Goal: Task Accomplishment & Management: Manage account settings

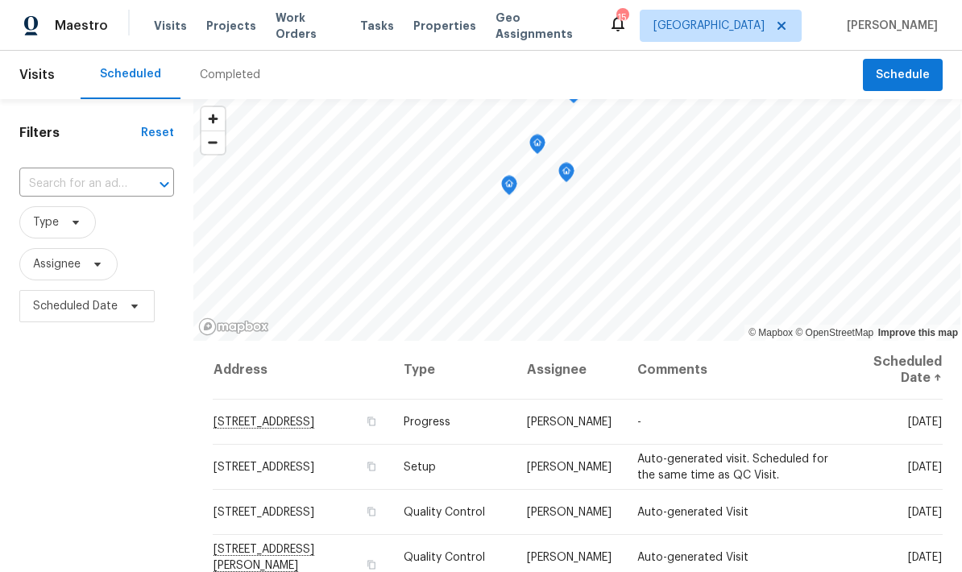
click at [167, 30] on span "Visits" at bounding box center [170, 26] width 33 height 16
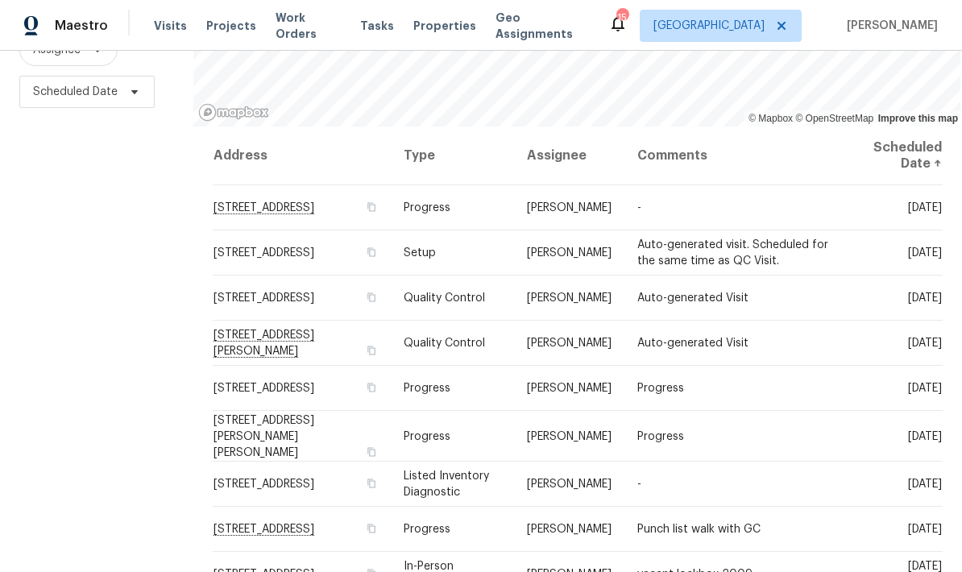
scroll to position [214, 0]
click at [0, 0] on icon at bounding box center [0, 0] width 0 height 0
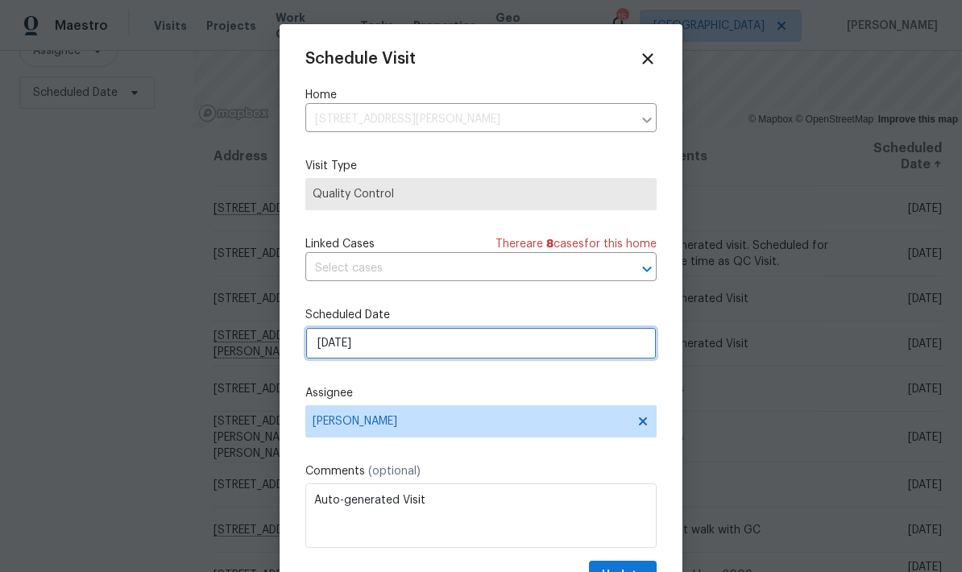
click at [393, 351] on input "[DATE]" at bounding box center [481, 343] width 351 height 32
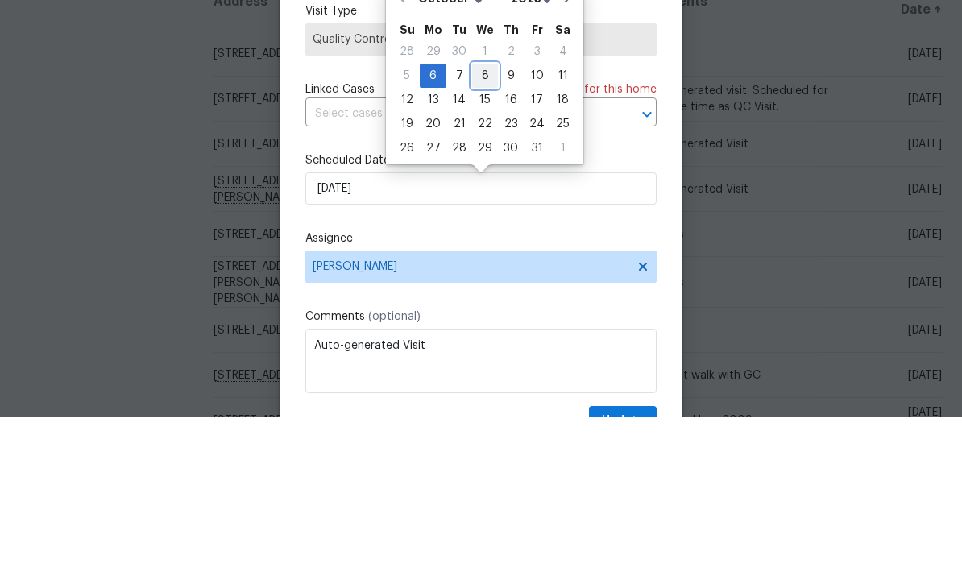
click at [480, 219] on div "8" at bounding box center [485, 230] width 26 height 23
type input "10/8/2025"
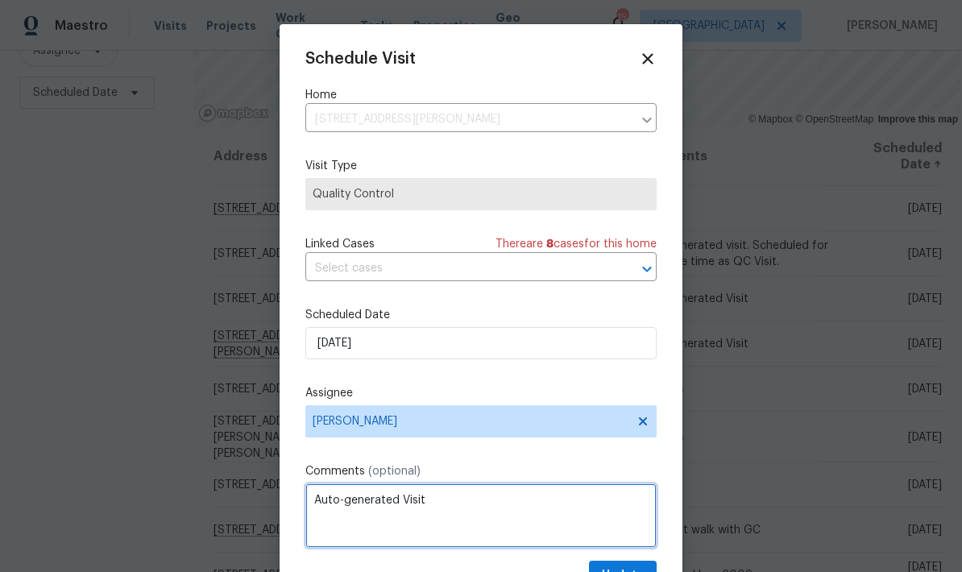
click at [339, 506] on textarea "Auto-generated Visit" at bounding box center [481, 516] width 351 height 64
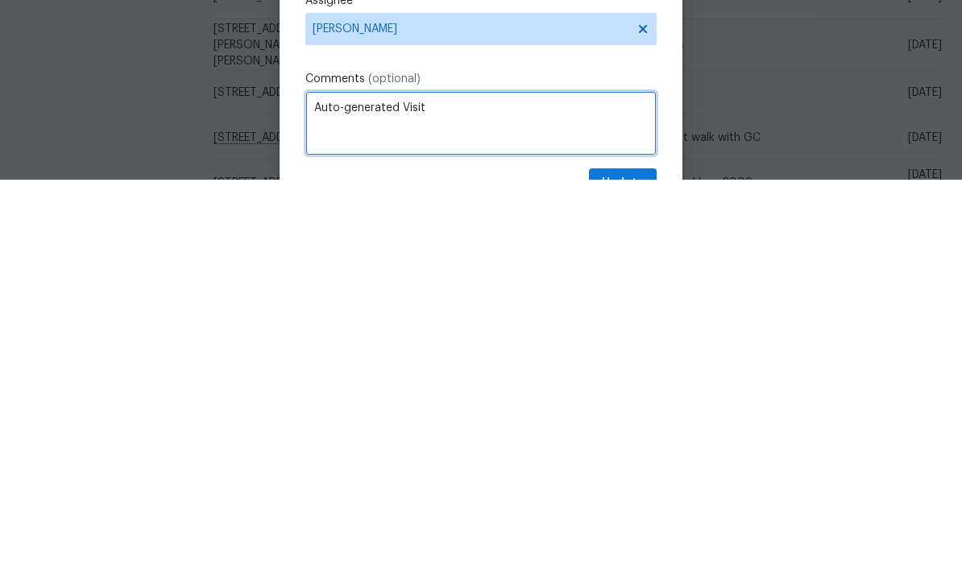
click at [433, 484] on textarea "Auto-generated Visit" at bounding box center [481, 516] width 351 height 64
type textarea "A"
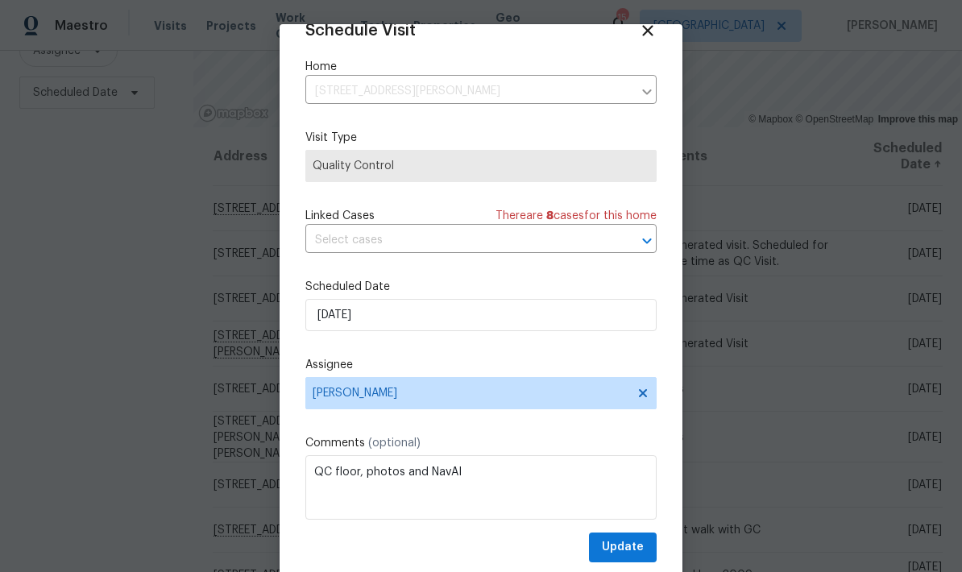
scroll to position [31, 0]
type textarea "QC floor, photos and NavAI"
click at [633, 541] on span "Update" at bounding box center [623, 548] width 42 height 20
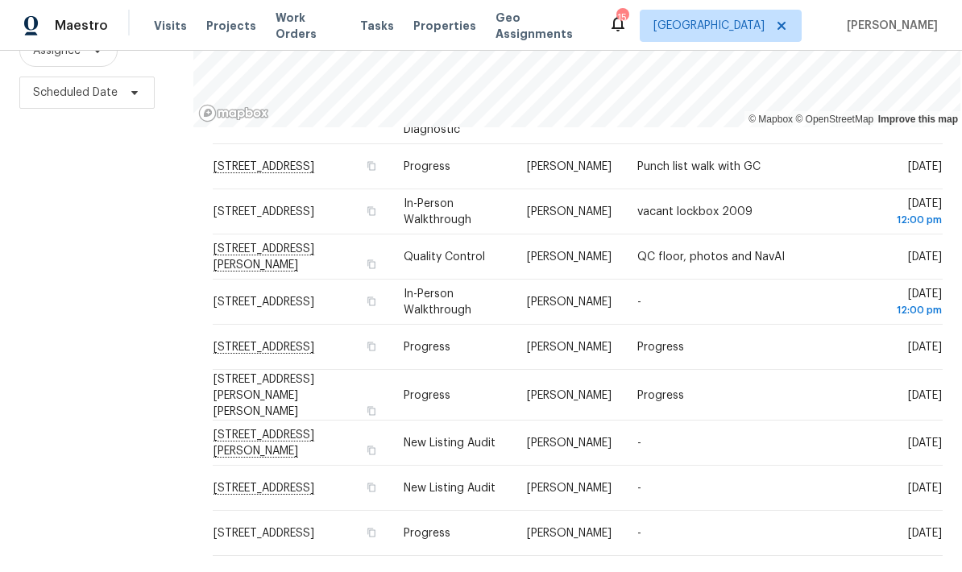
scroll to position [319, 0]
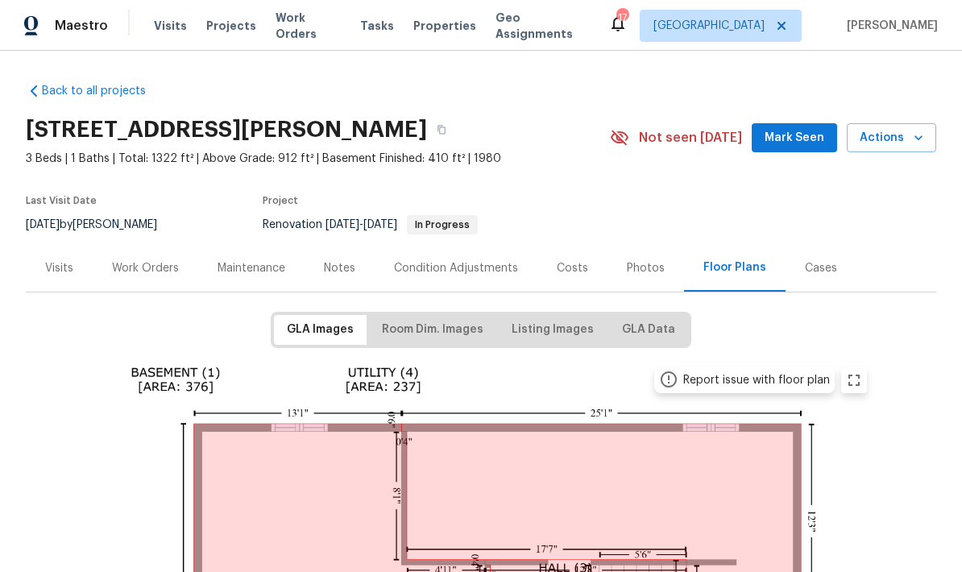
click at [330, 272] on div "Notes" at bounding box center [339, 268] width 31 height 16
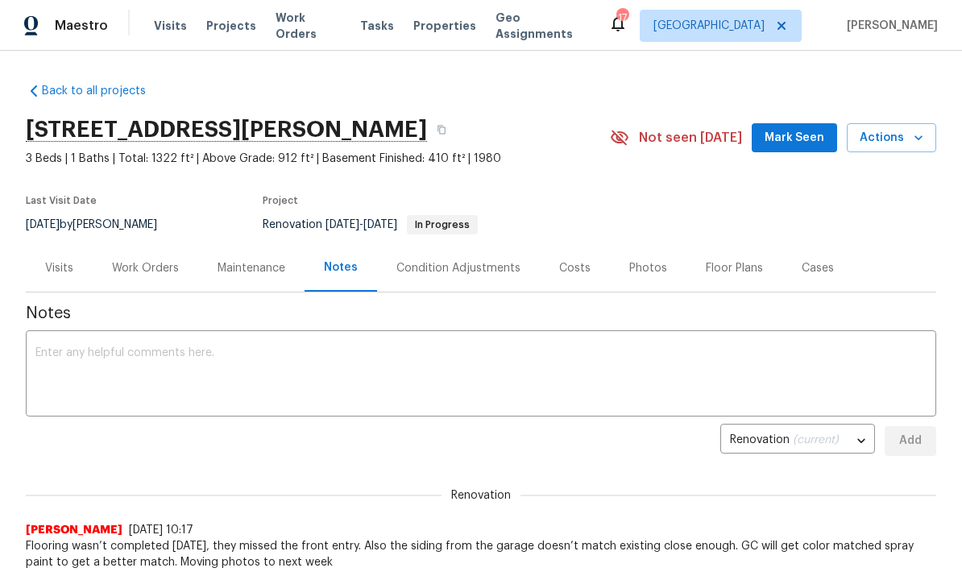
click at [55, 354] on textarea at bounding box center [481, 375] width 892 height 56
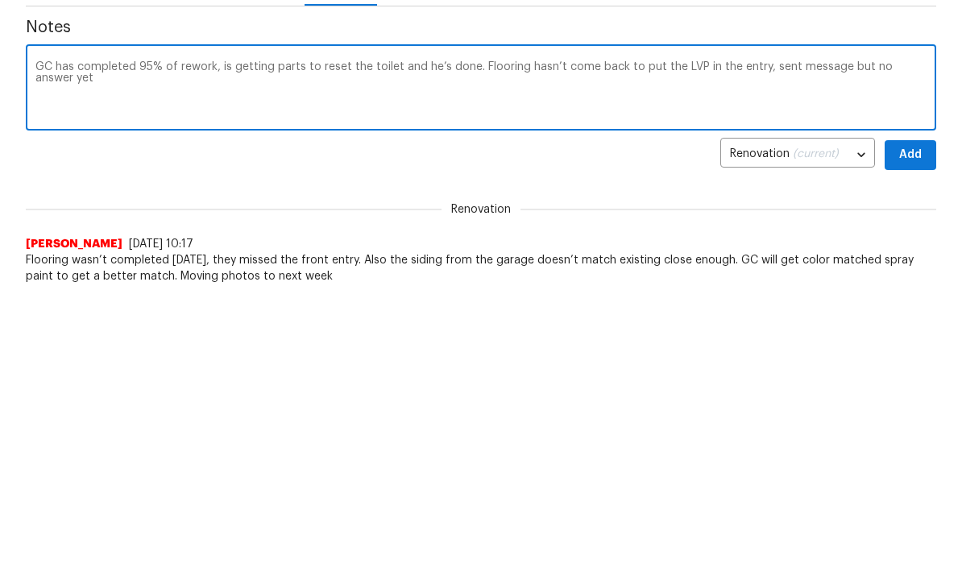
type textarea "GC has completed 95% of rework, is getting parts to reset the toilet and he’s d…"
click at [911, 431] on span "Add" at bounding box center [911, 441] width 26 height 20
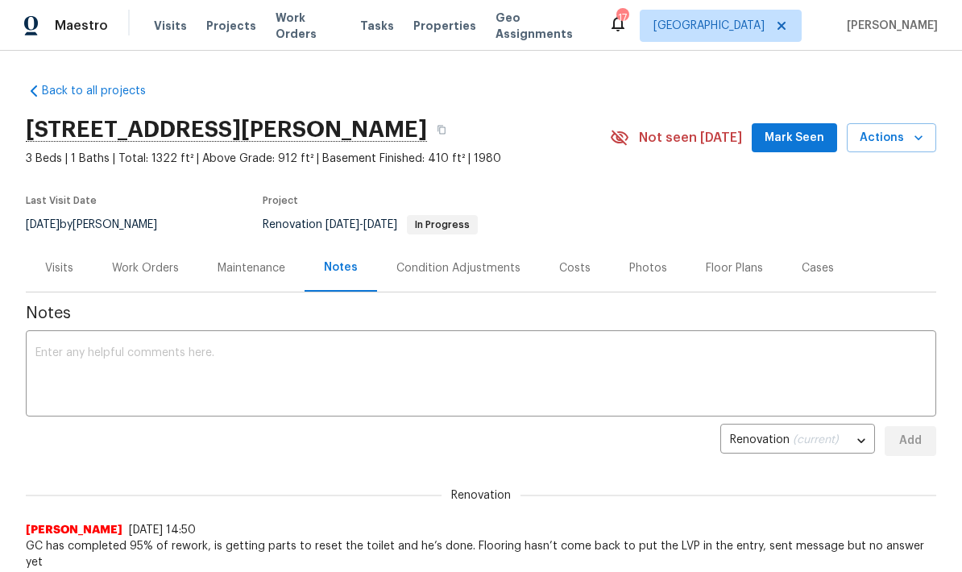
click at [136, 266] on div "Work Orders" at bounding box center [145, 268] width 67 height 16
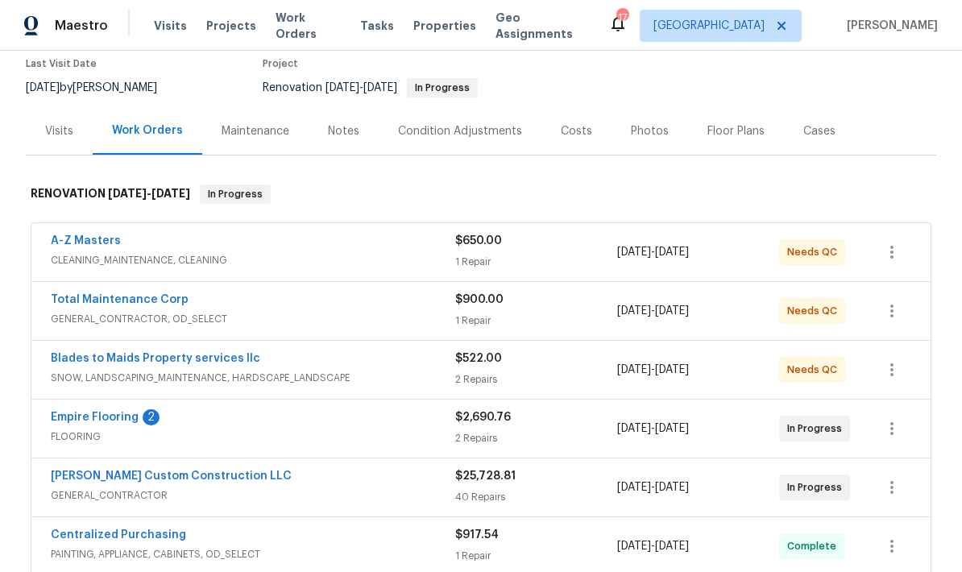
scroll to position [185, 0]
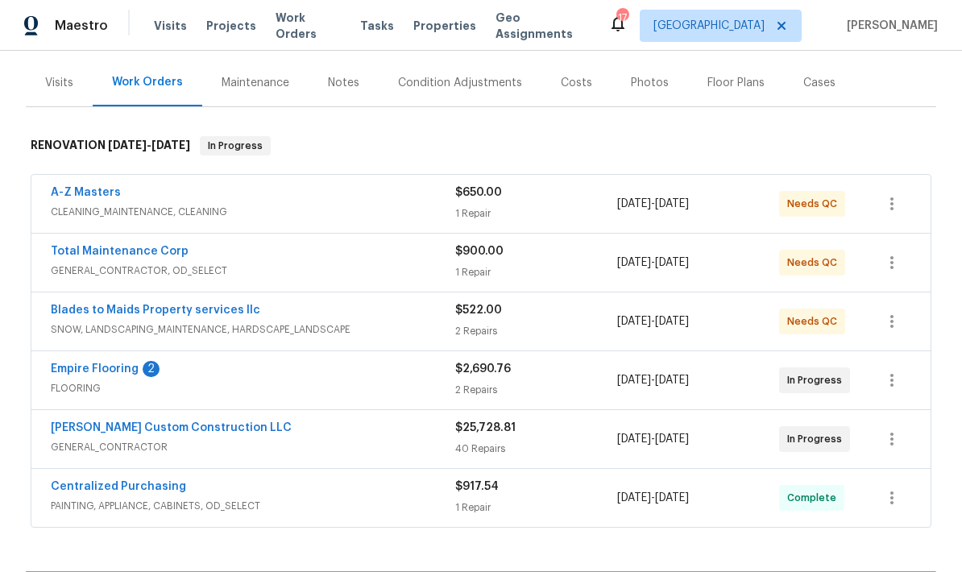
click at [80, 368] on link "Empire Flooring" at bounding box center [95, 369] width 88 height 11
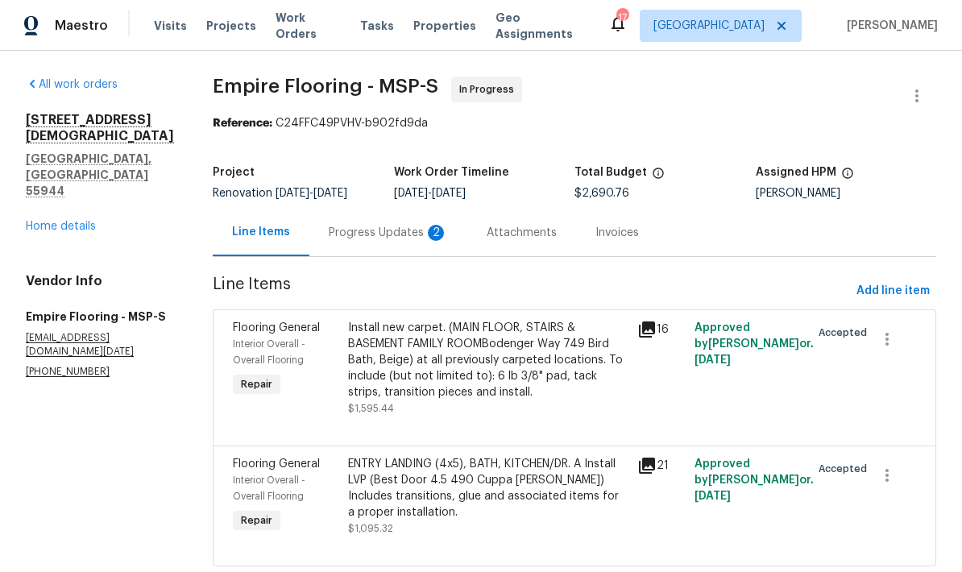
click at [339, 227] on div "Progress Updates 2" at bounding box center [388, 233] width 119 height 16
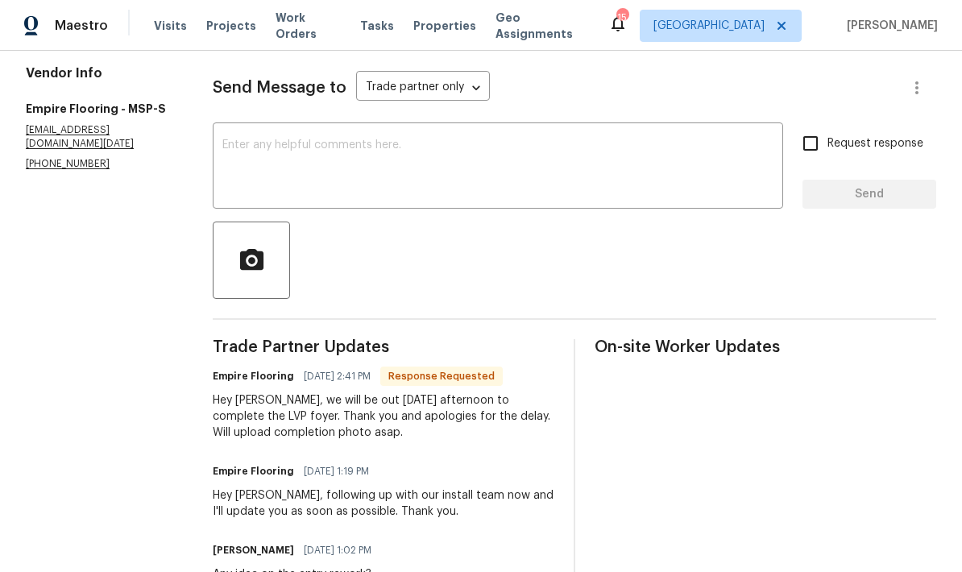
scroll to position [203, 0]
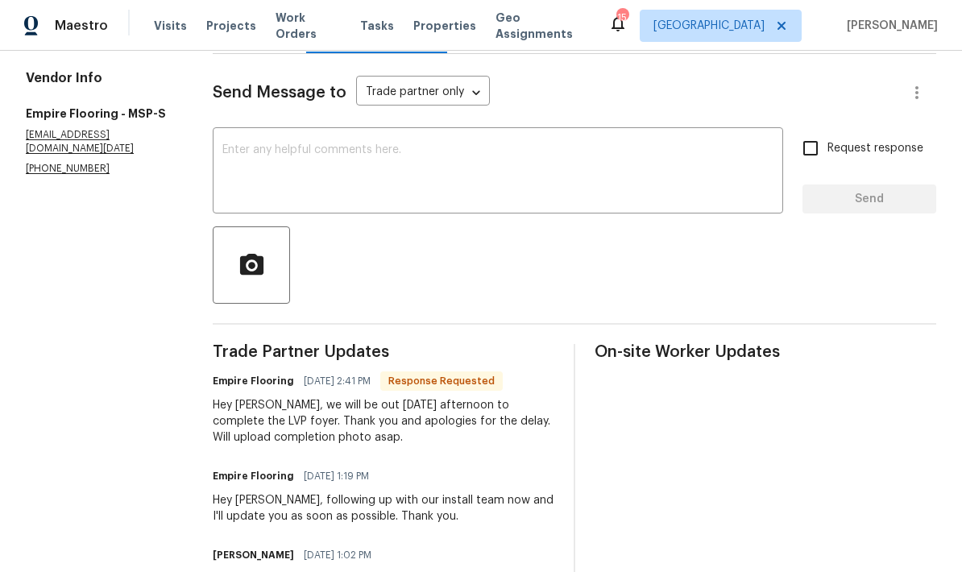
click at [238, 155] on textarea at bounding box center [497, 172] width 551 height 56
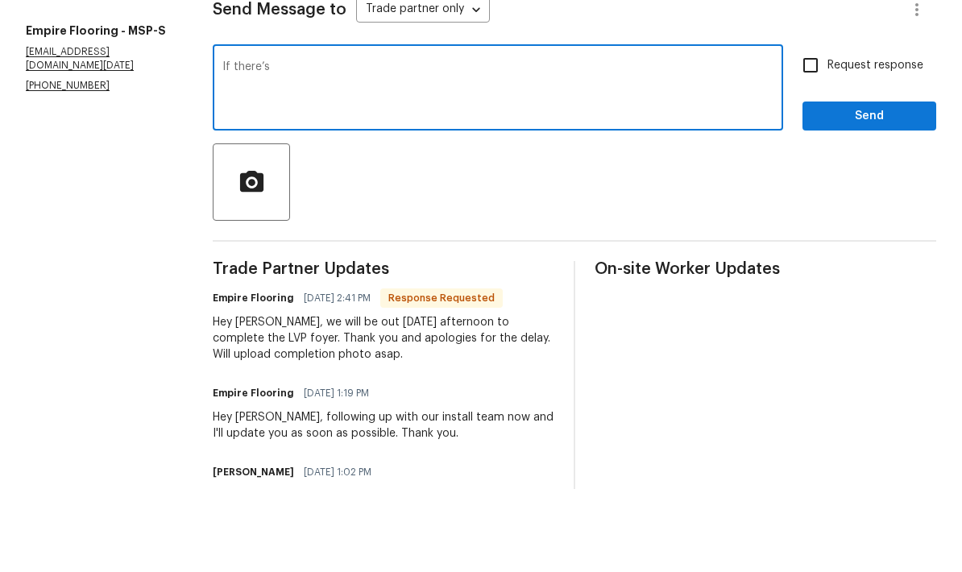
type textarea "If"
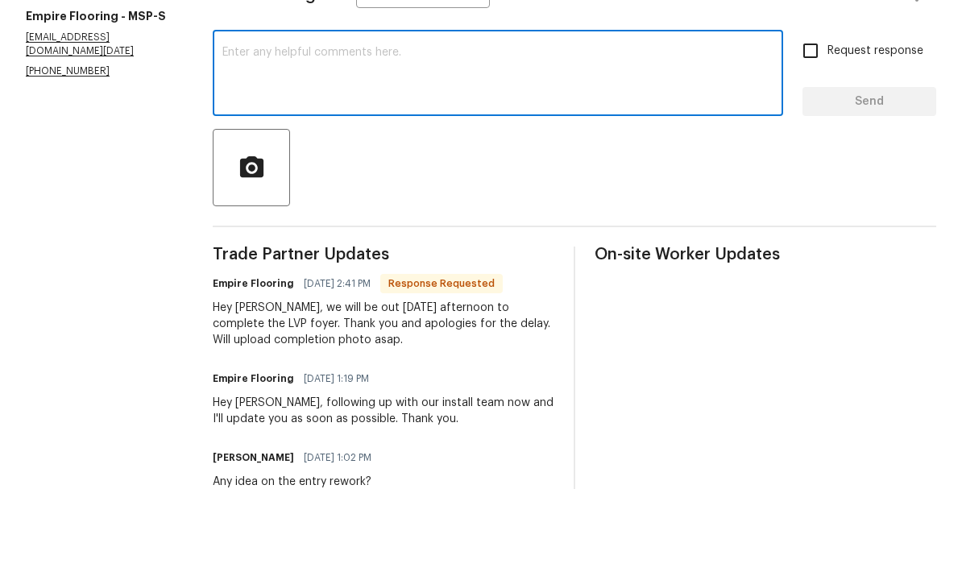
scroll to position [218, 0]
click at [225, 130] on textarea at bounding box center [497, 158] width 551 height 56
type textarea "Ok"
click at [870, 175] on span "Send" at bounding box center [870, 185] width 108 height 20
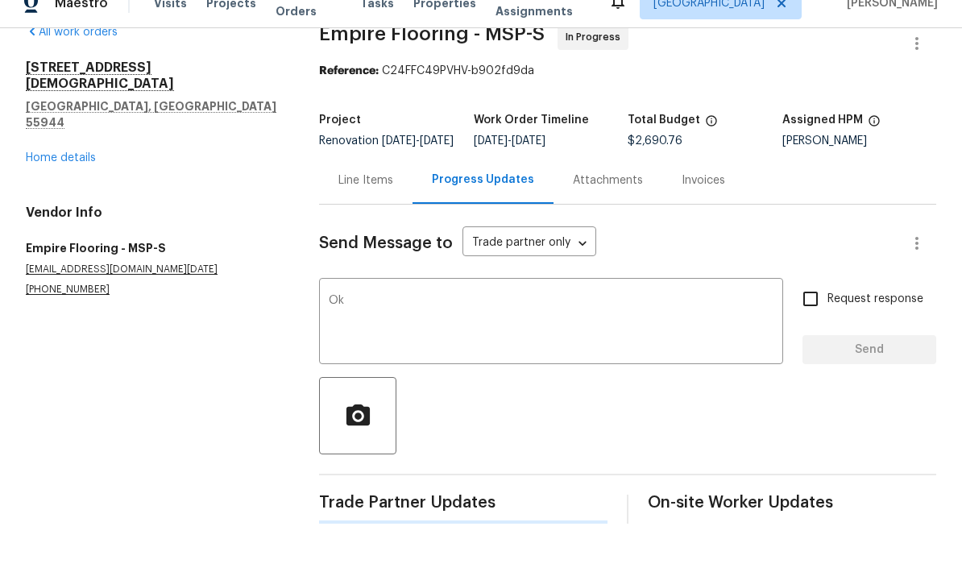
scroll to position [0, 0]
